Goal: Task Accomplishment & Management: Use online tool/utility

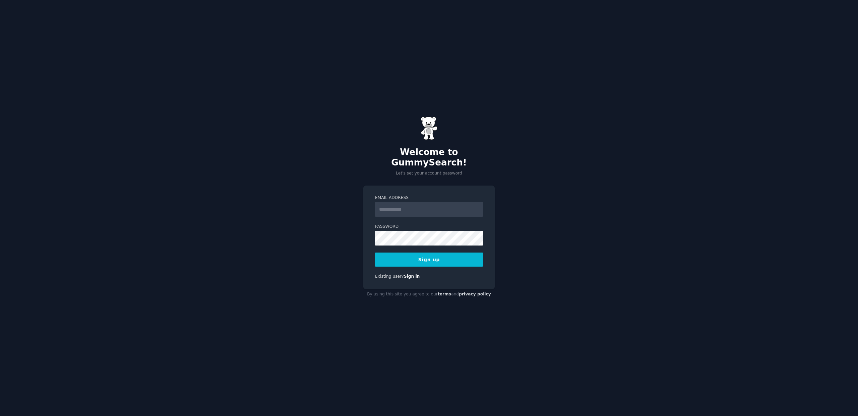
click at [454, 203] on input "Email Address" at bounding box center [429, 209] width 108 height 15
click at [561, 153] on div "Welcome to GummySearch! Let's set your account password Email Address Password …" at bounding box center [429, 208] width 858 height 416
click at [443, 202] on input "Email Address" at bounding box center [429, 209] width 108 height 15
click at [306, 239] on div "**********" at bounding box center [429, 208] width 858 height 416
click at [440, 255] on button "Sign up" at bounding box center [429, 260] width 108 height 14
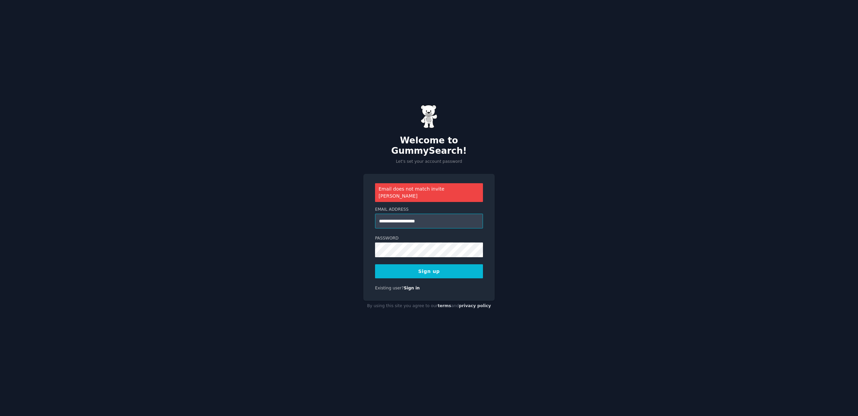
drag, startPoint x: 398, startPoint y: 214, endPoint x: 436, endPoint y: 214, distance: 37.9
click at [436, 214] on input "**********" at bounding box center [429, 221] width 108 height 15
type input "**********"
click at [436, 264] on button "Sign up" at bounding box center [429, 271] width 108 height 14
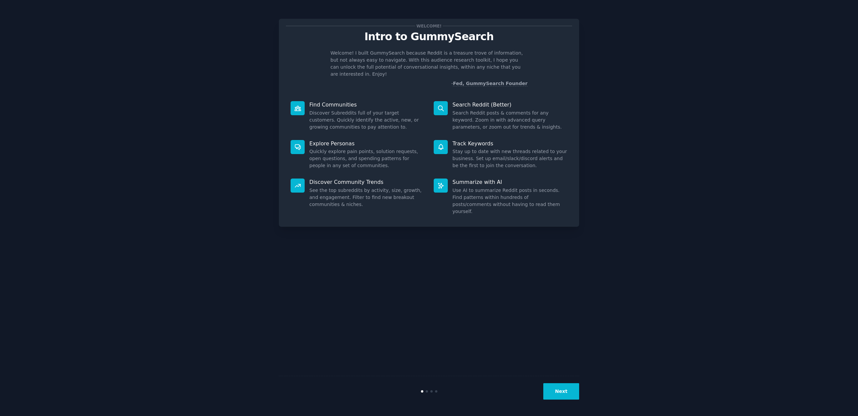
click at [563, 392] on button "Next" at bounding box center [561, 391] width 36 height 16
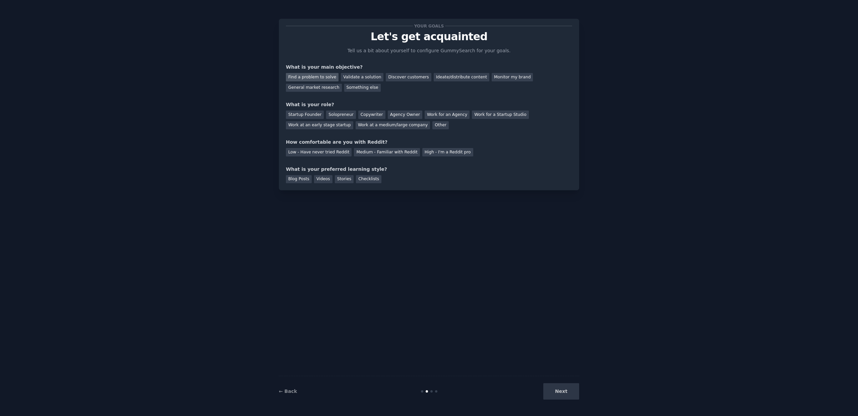
click at [310, 79] on div "Find a problem to solve" at bounding box center [312, 77] width 53 height 8
click at [339, 117] on div "Solopreneur" at bounding box center [340, 115] width 29 height 8
click at [437, 154] on div "High - I'm a Reddit pro" at bounding box center [447, 152] width 51 height 8
click at [397, 153] on div "Medium - Familiar with Reddit" at bounding box center [387, 152] width 66 height 8
click at [302, 181] on div "Blog Posts" at bounding box center [299, 179] width 26 height 8
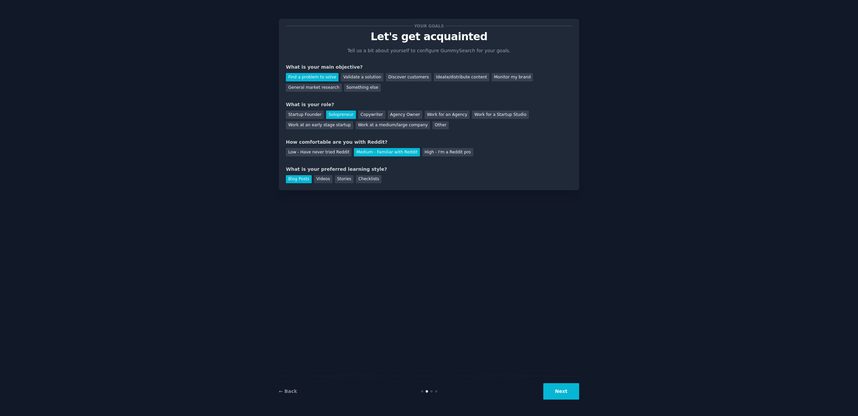
click at [563, 391] on button "Next" at bounding box center [561, 391] width 36 height 16
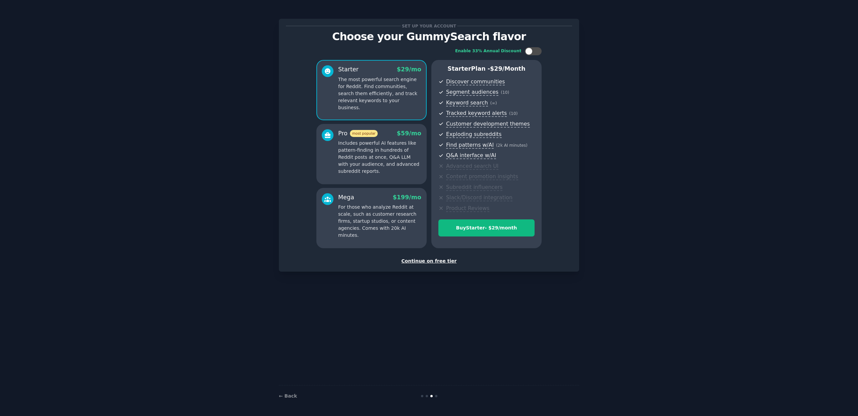
click at [443, 262] on div "Continue on free tier" at bounding box center [429, 261] width 286 height 7
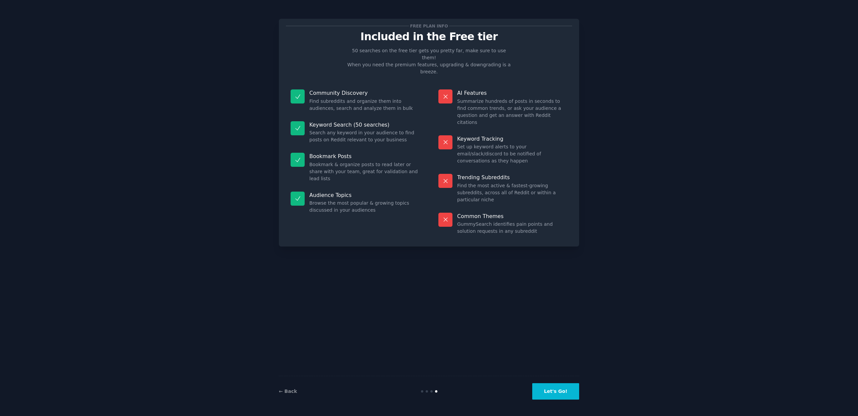
click at [565, 393] on button "Let's Go!" at bounding box center [555, 391] width 47 height 16
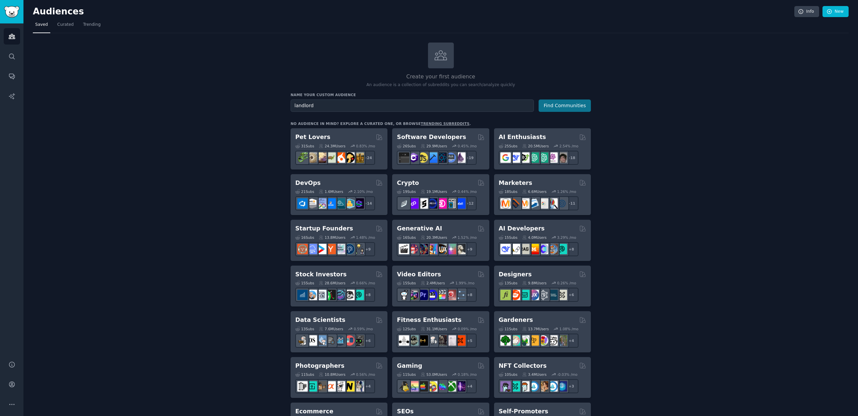
type input "landlord"
click at [576, 106] on button "Find Communities" at bounding box center [565, 106] width 52 height 12
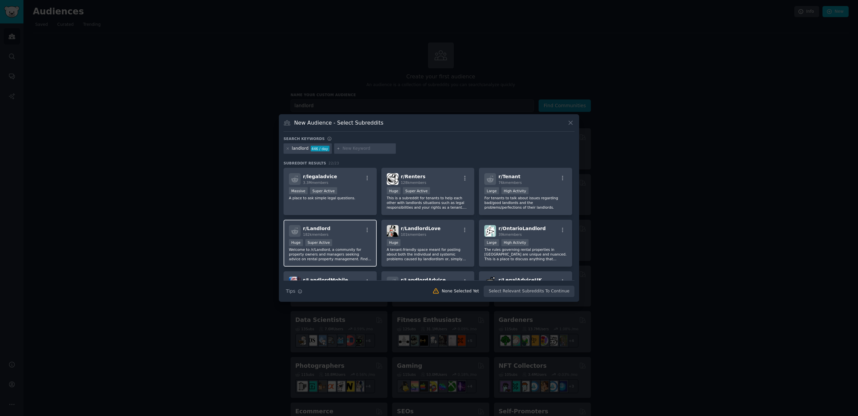
click at [336, 227] on div "r/ Landlord 182k members" at bounding box center [330, 231] width 82 height 12
click at [563, 293] on button "Create Audience" at bounding box center [553, 291] width 44 height 11
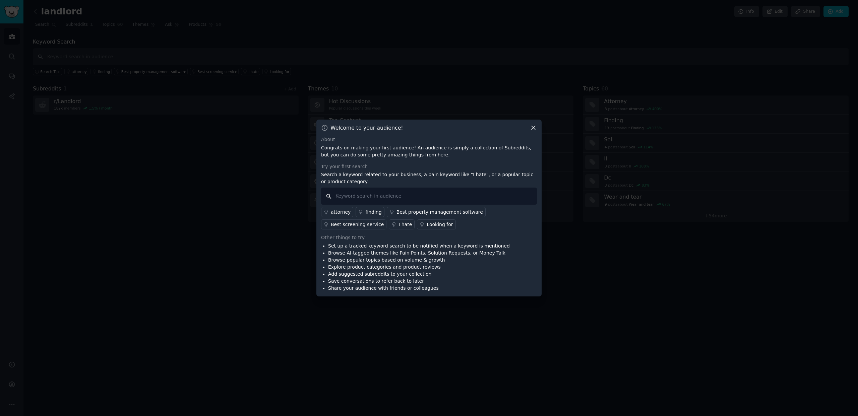
click at [477, 196] on input "text" at bounding box center [429, 196] width 216 height 17
click at [533, 126] on icon at bounding box center [533, 127] width 7 height 7
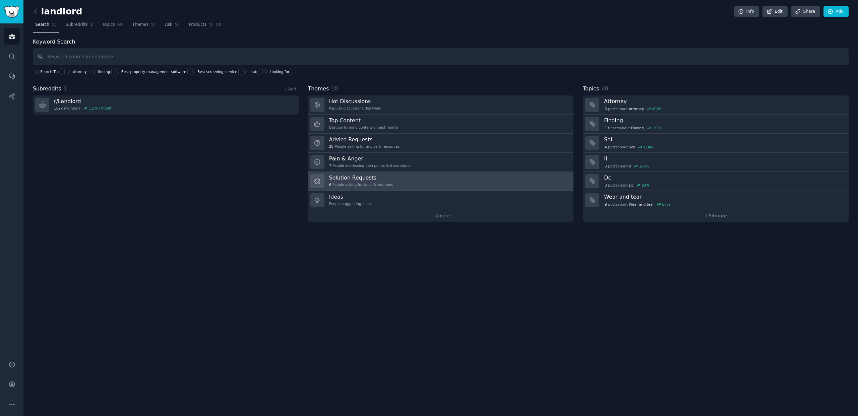
click at [402, 178] on link "Solution Requests 6 People asking for tools & solutions" at bounding box center [441, 181] width 266 height 19
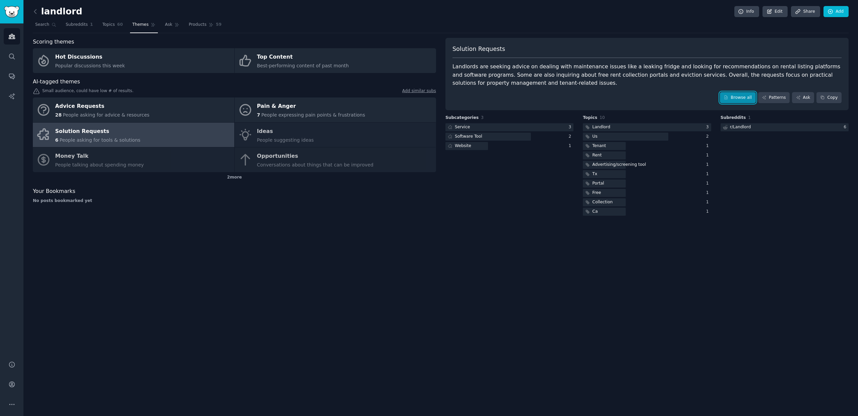
click at [738, 98] on link "Browse all" at bounding box center [738, 97] width 36 height 11
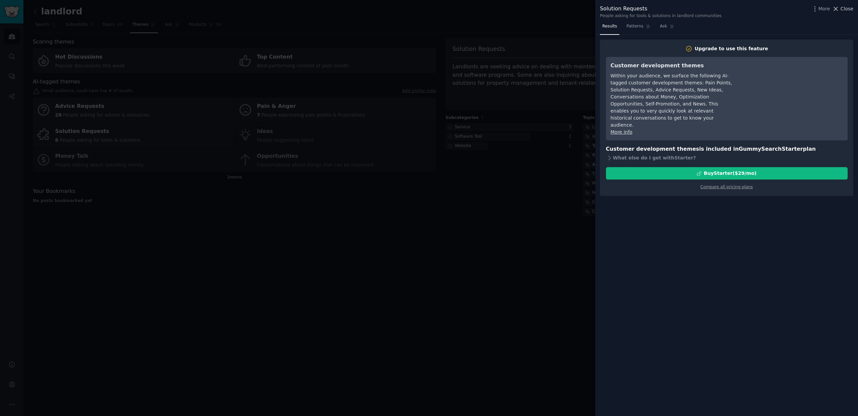
click at [849, 8] on span "Close" at bounding box center [847, 8] width 13 height 7
